Goal: Contribute content: Add original content to the website for others to see

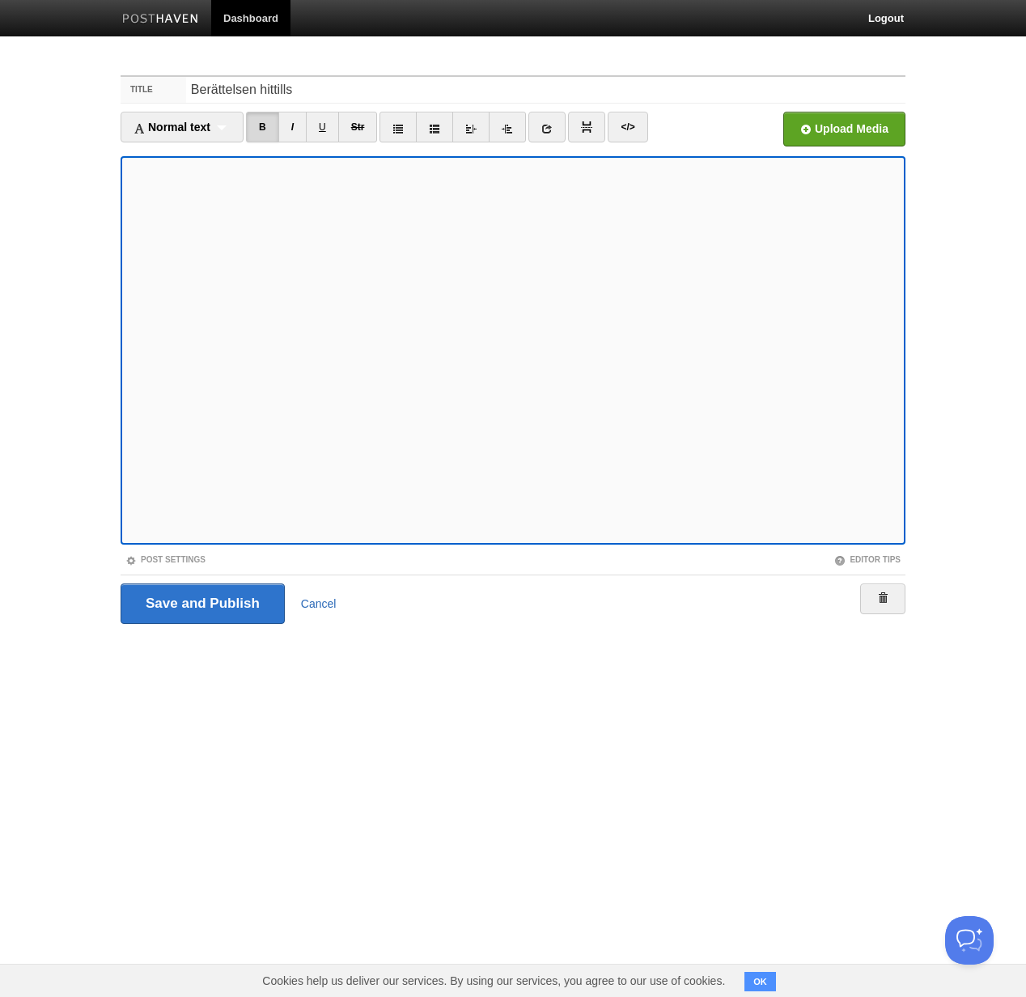
click at [330, 604] on link "Cancel" at bounding box center [319, 603] width 36 height 13
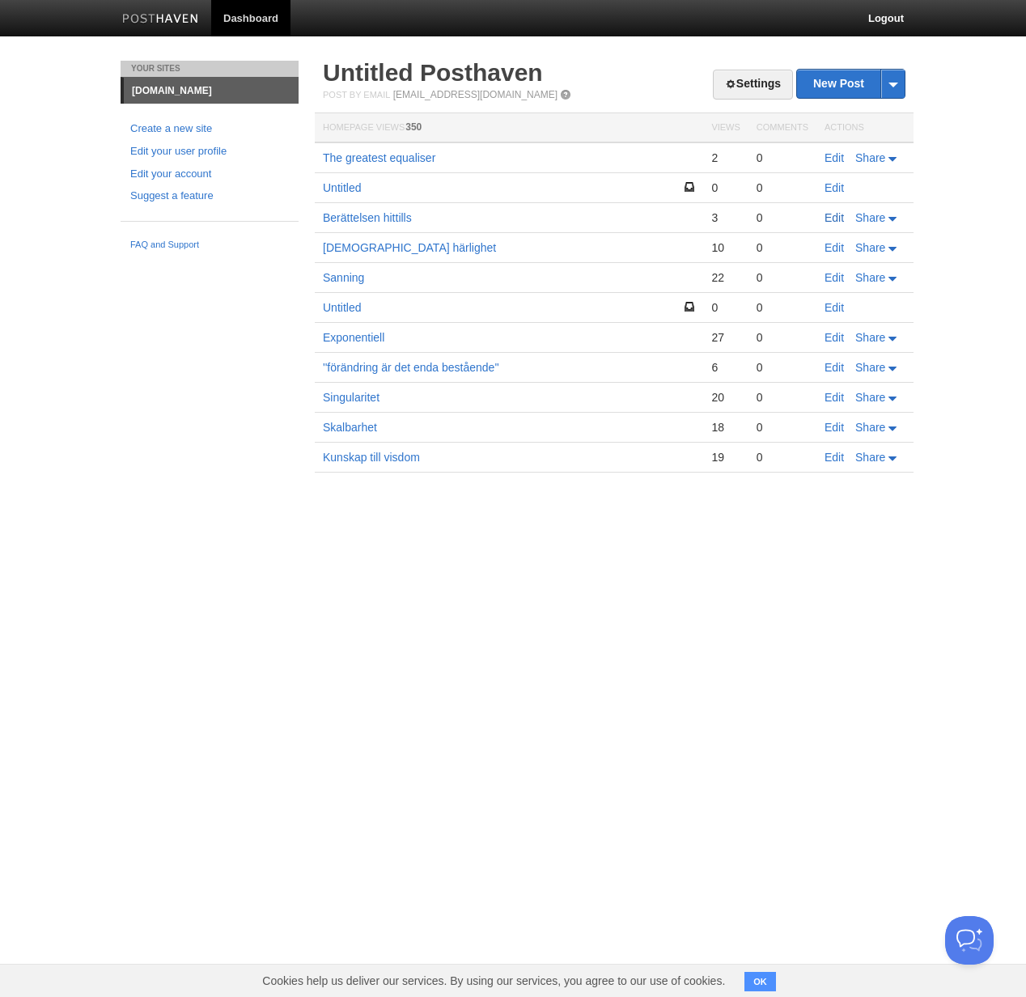
click at [831, 216] on link "Edit" at bounding box center [834, 217] width 19 height 13
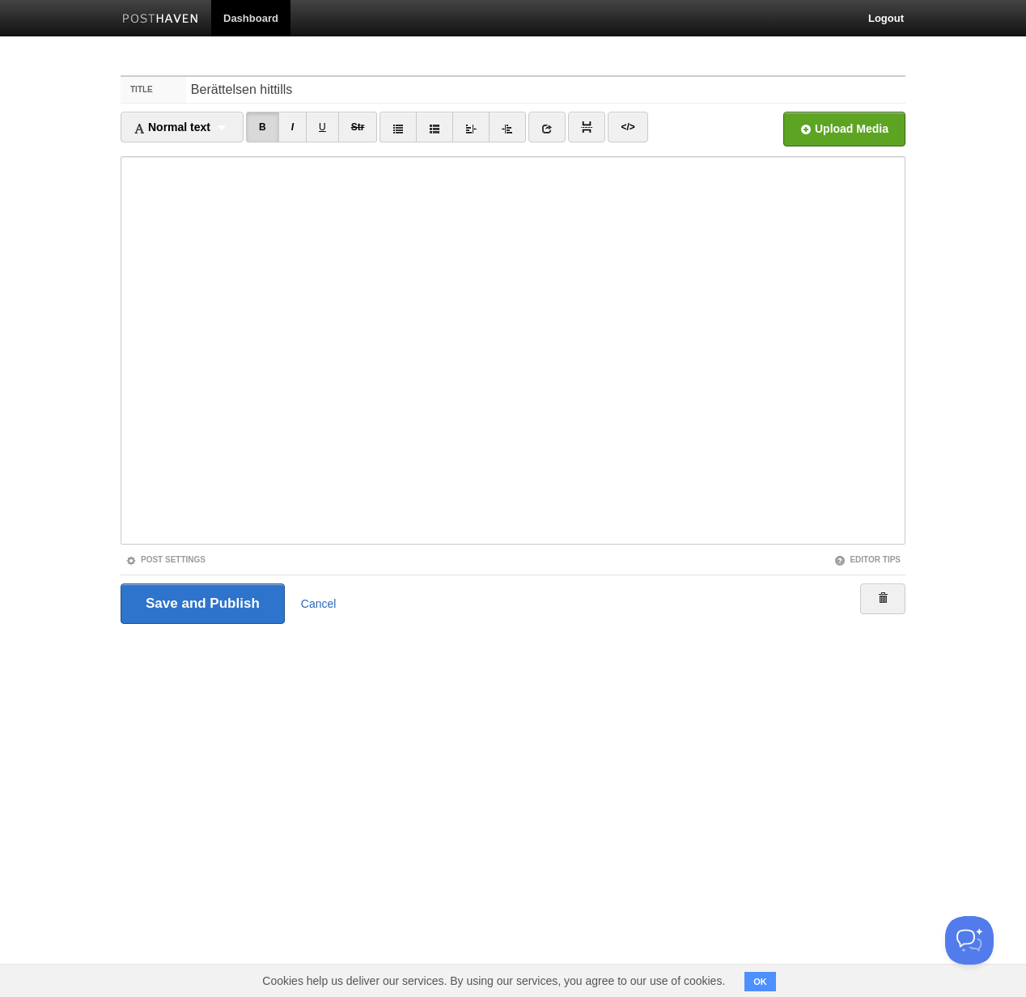
click at [315, 602] on link "Cancel" at bounding box center [319, 603] width 36 height 13
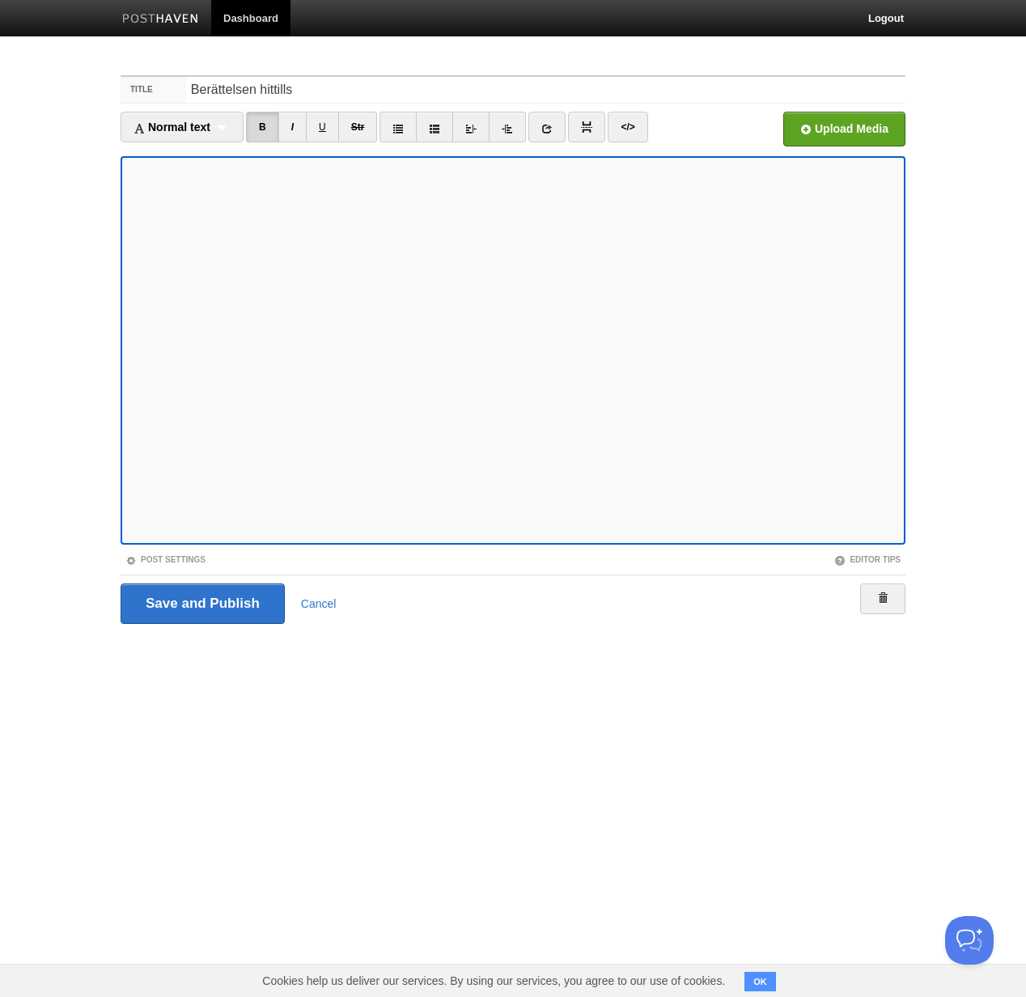
click at [545, 685] on html "Dashboard Logout Your Sites [DOMAIN_NAME] Create a new site Edit your user prof…" at bounding box center [513, 342] width 1026 height 685
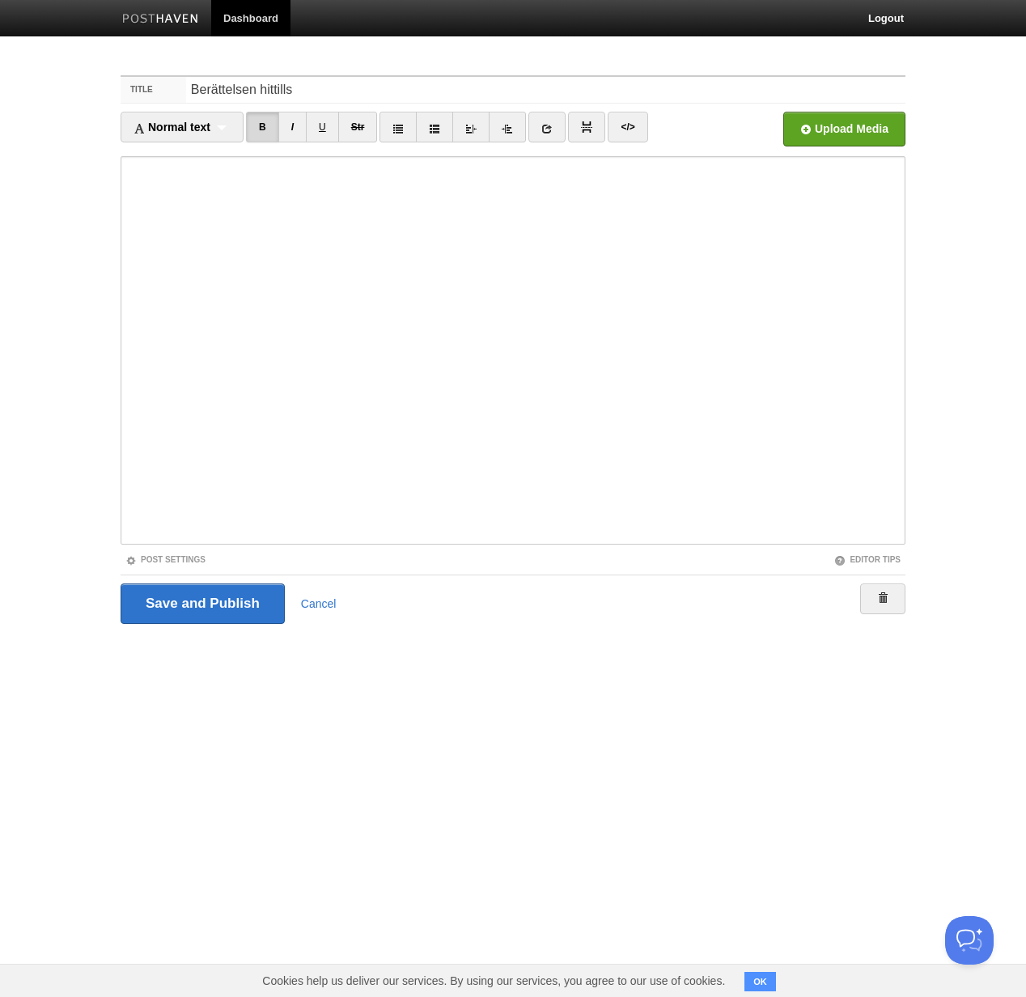
drag, startPoint x: 36, startPoint y: 278, endPoint x: 78, endPoint y: 289, distance: 42.6
click at [50, 279] on body "Dashboard Logout Your Sites [DOMAIN_NAME] Create a new site Edit your user prof…" at bounding box center [513, 342] width 1026 height 685
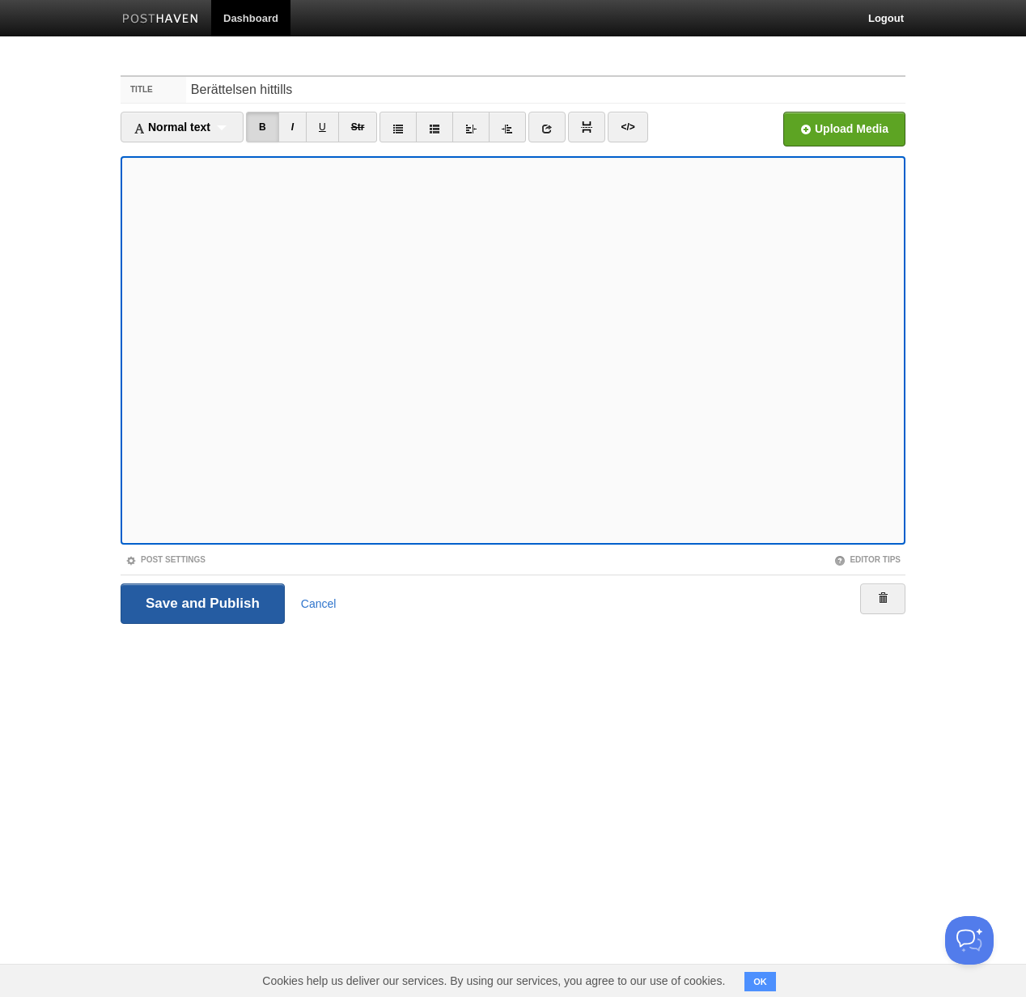
click at [202, 614] on input "Save and Publish" at bounding box center [203, 603] width 164 height 40
